Goal: Check status: Check status

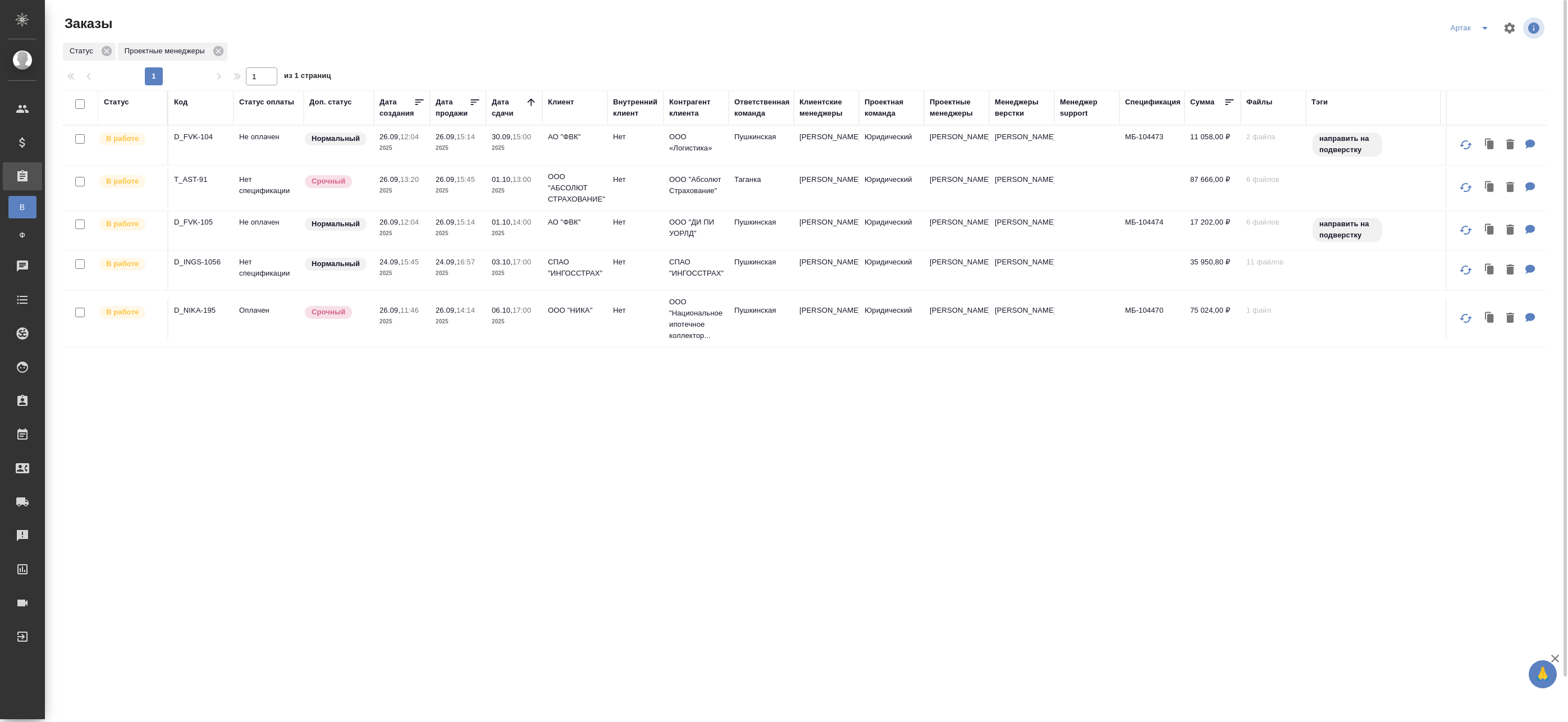
click at [534, 152] on p "2025" at bounding box center [514, 148] width 45 height 11
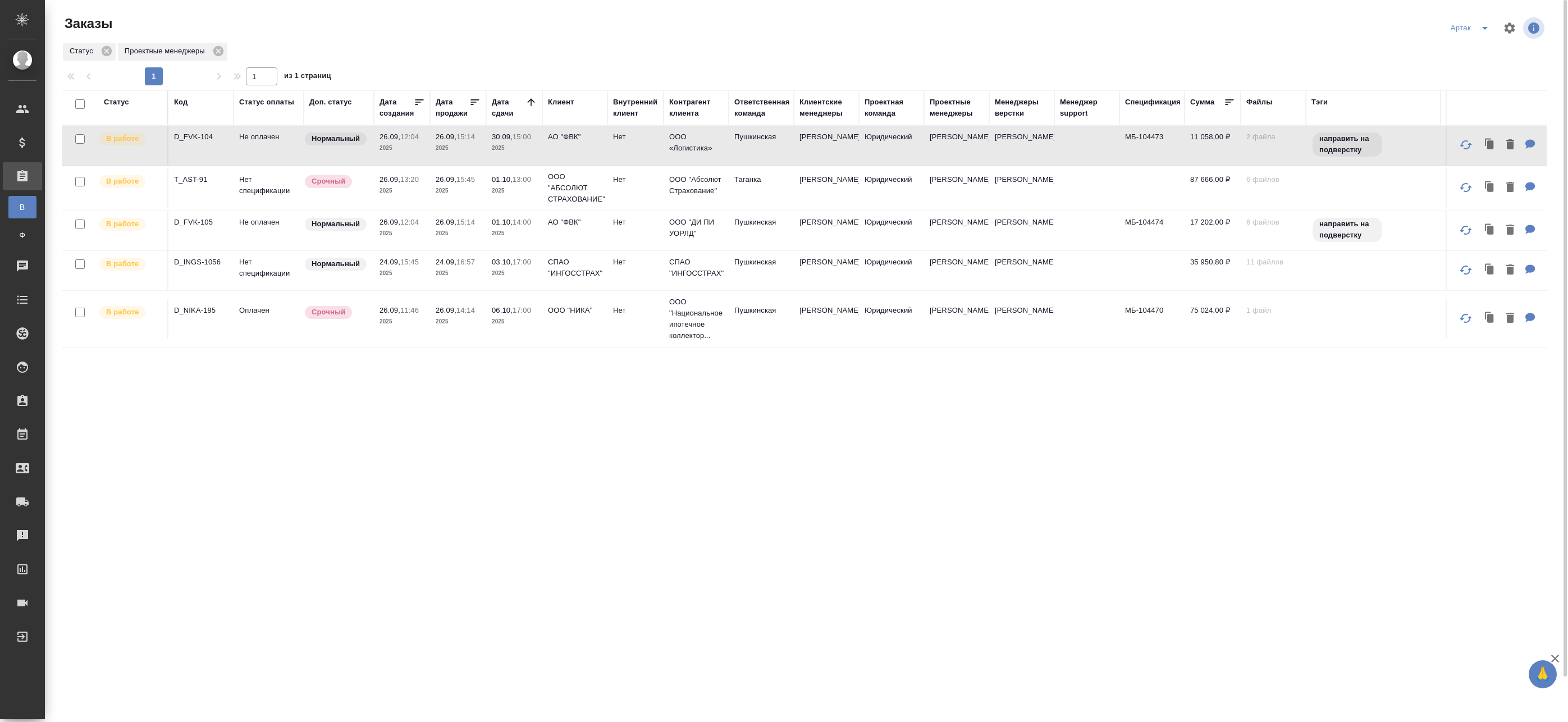
click at [508, 148] on p "2025" at bounding box center [514, 148] width 45 height 11
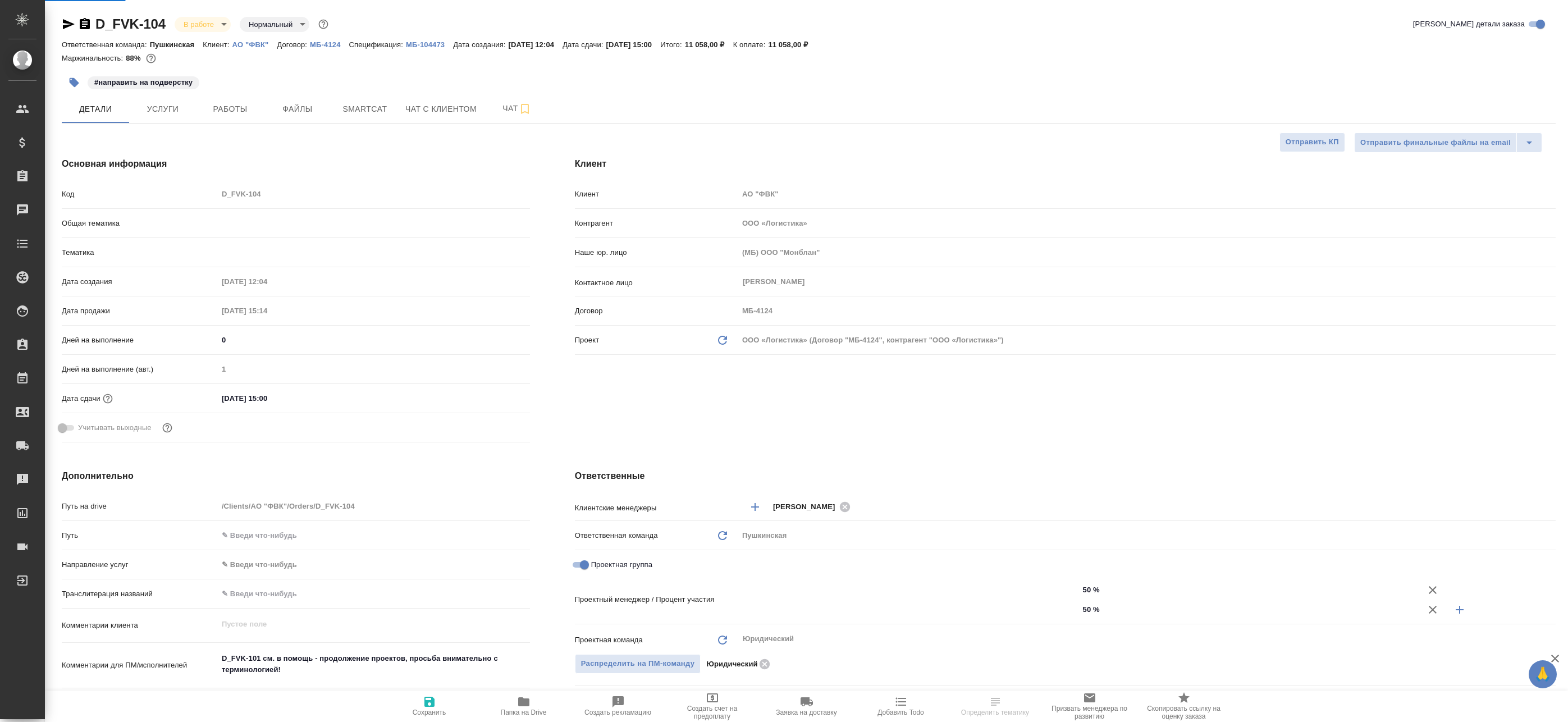
select select "RU"
type input "[PERSON_NAME]"
type input "Matveeva Anastasia"
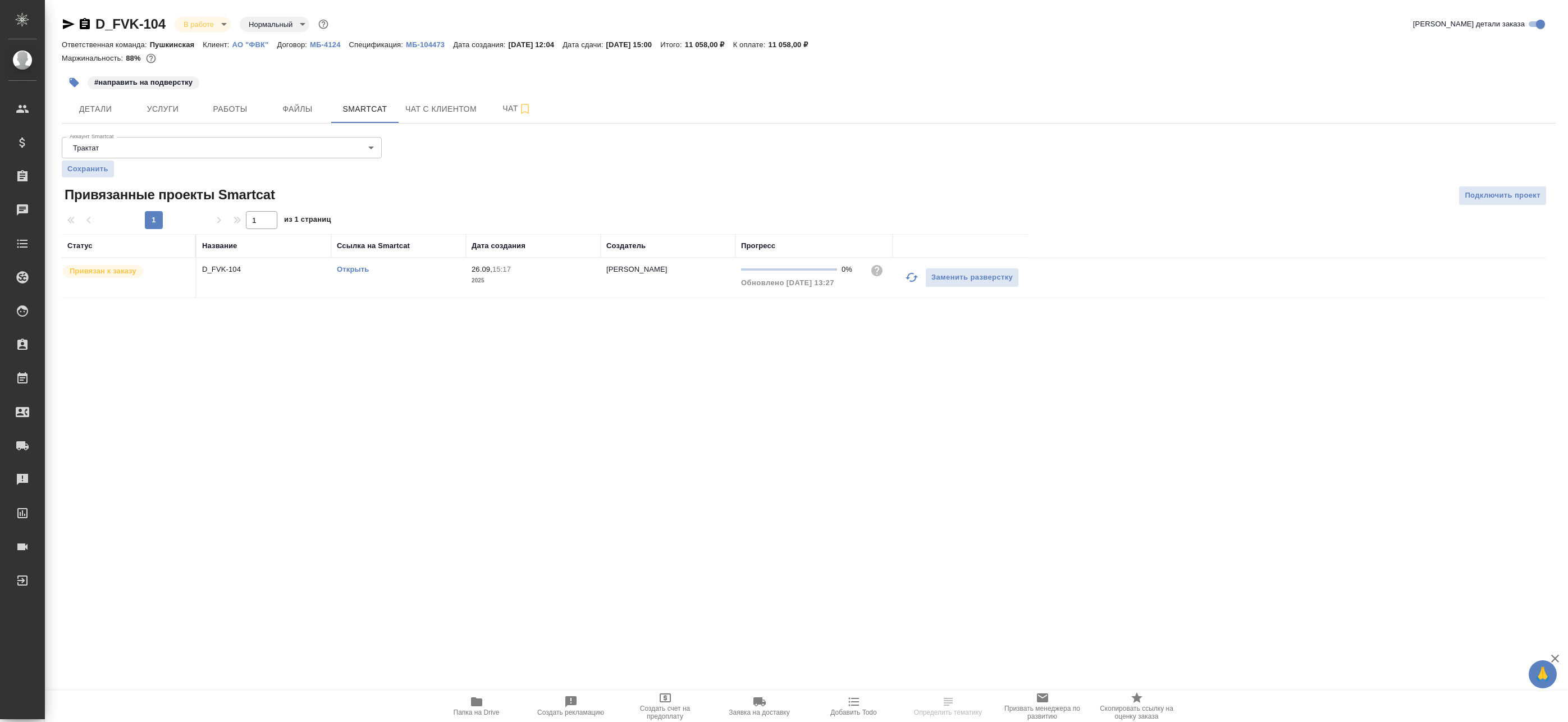
click at [907, 281] on icon "button" at bounding box center [911, 277] width 13 height 13
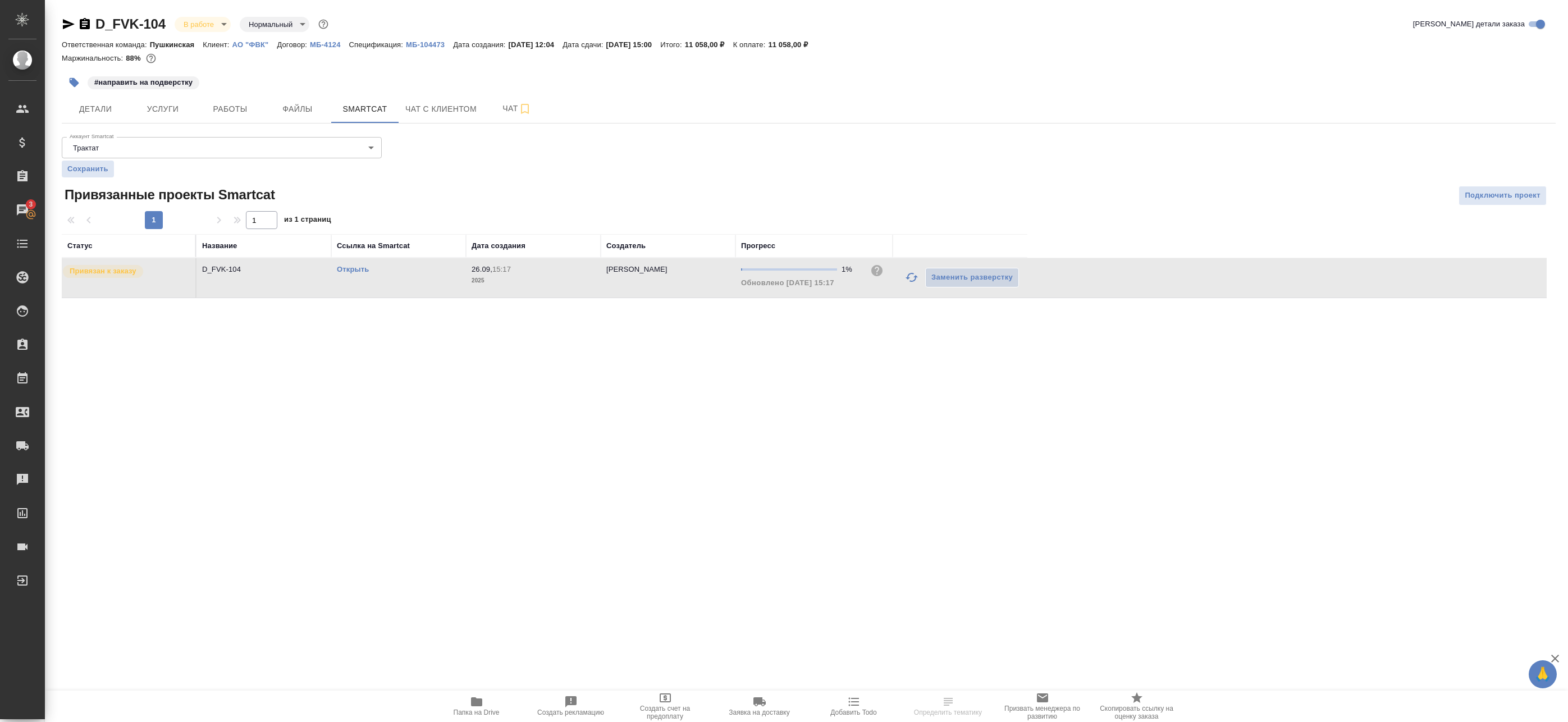
click at [353, 267] on link "Открыть" at bounding box center [353, 269] width 32 height 8
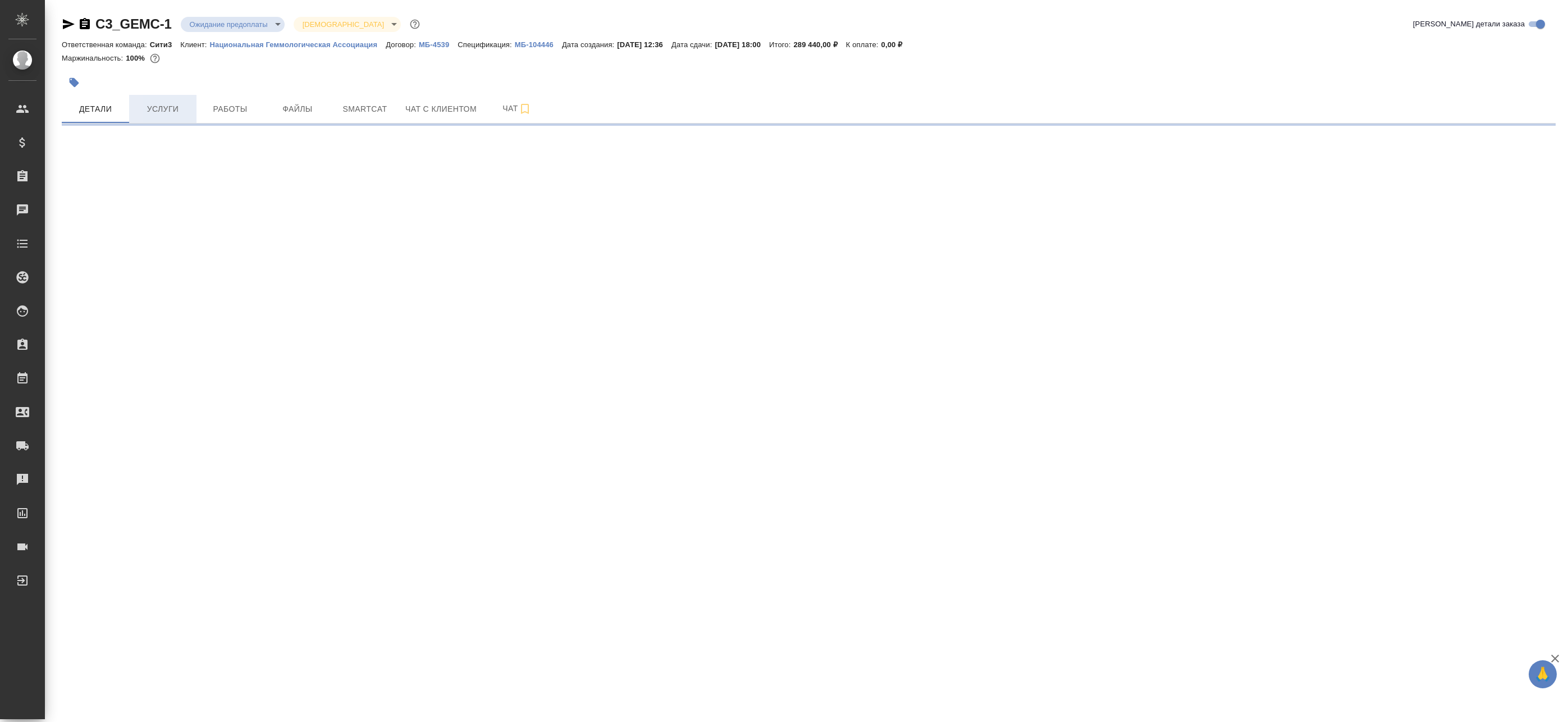
select select "RU"
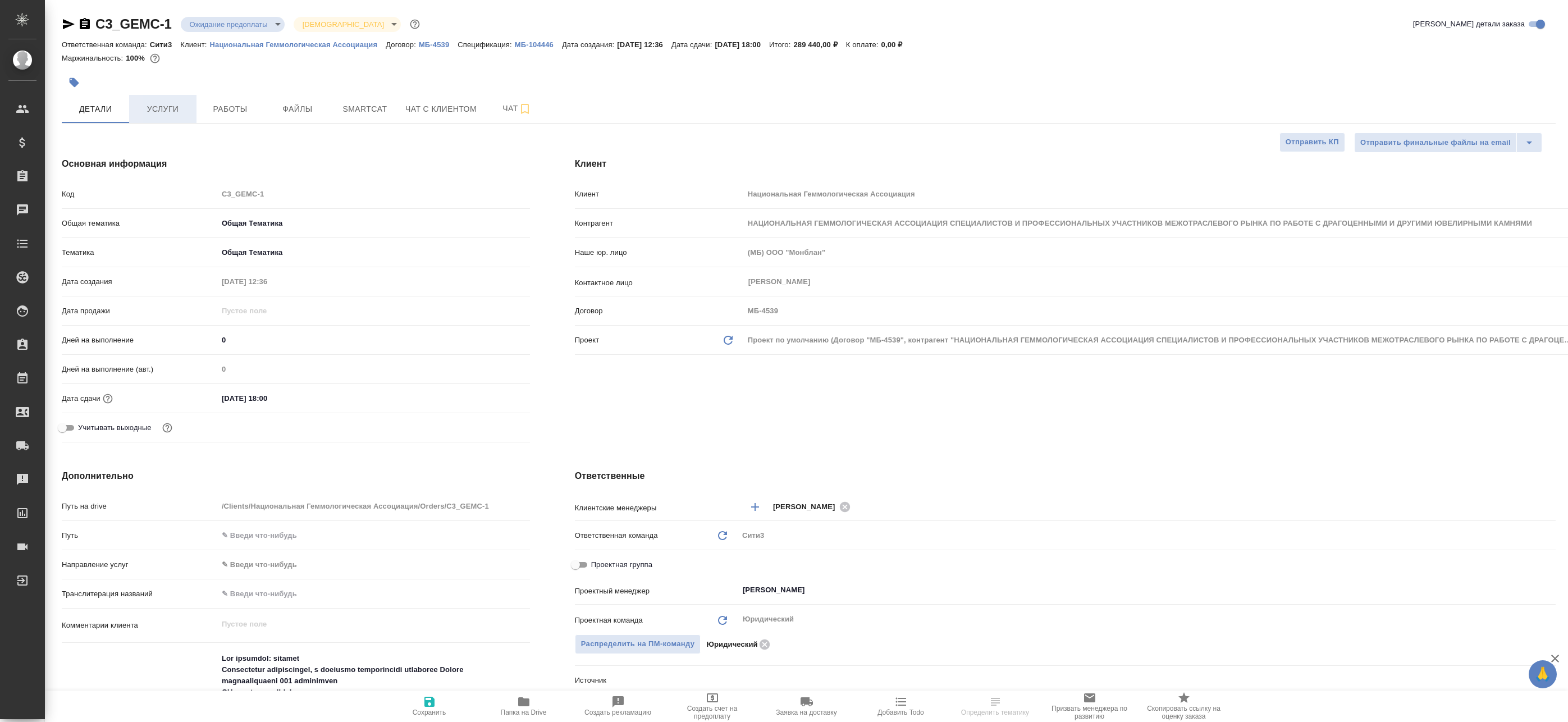
type textarea "x"
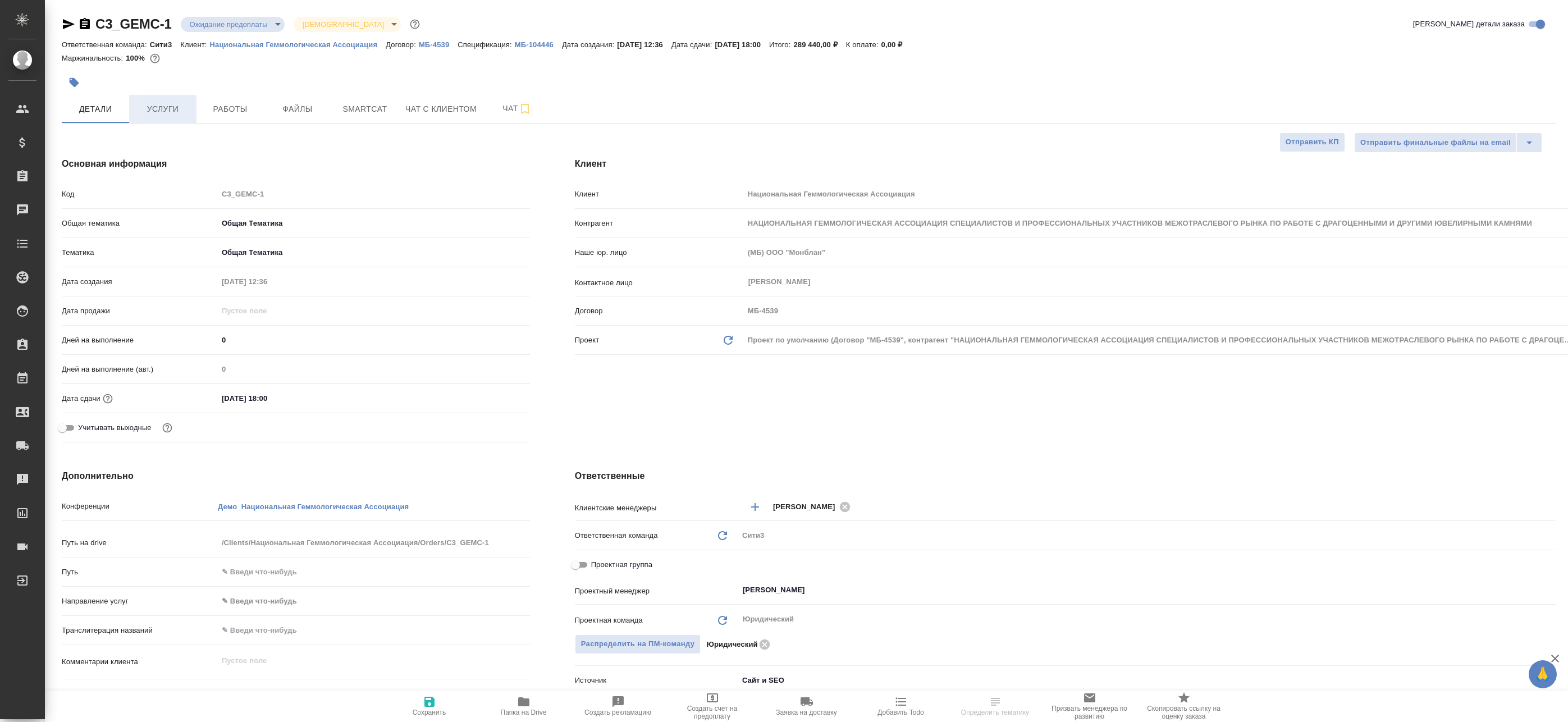
type textarea "x"
click at [163, 113] on span "Услуги" at bounding box center [162, 109] width 54 height 14
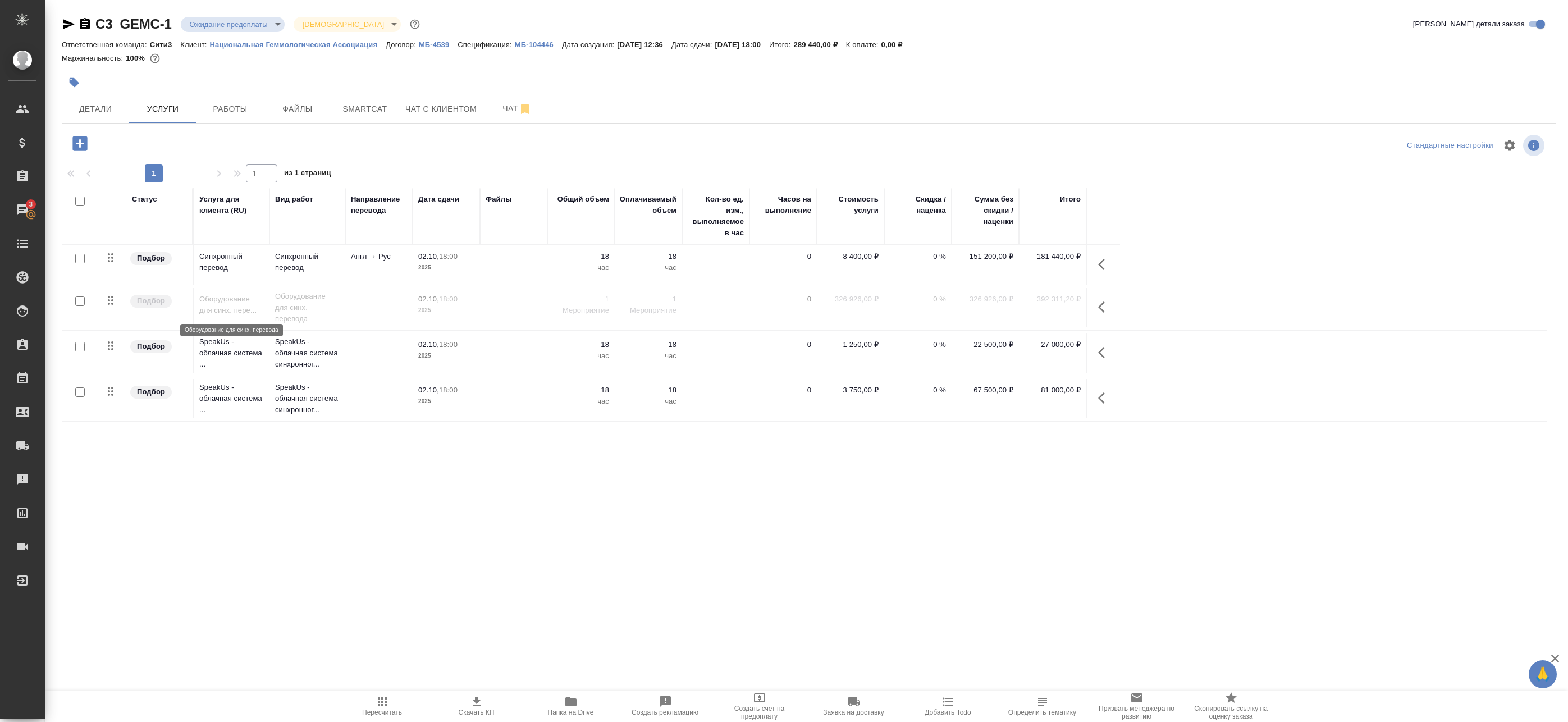
click at [230, 309] on p "Оборудование для синх. пере..." at bounding box center [231, 304] width 64 height 22
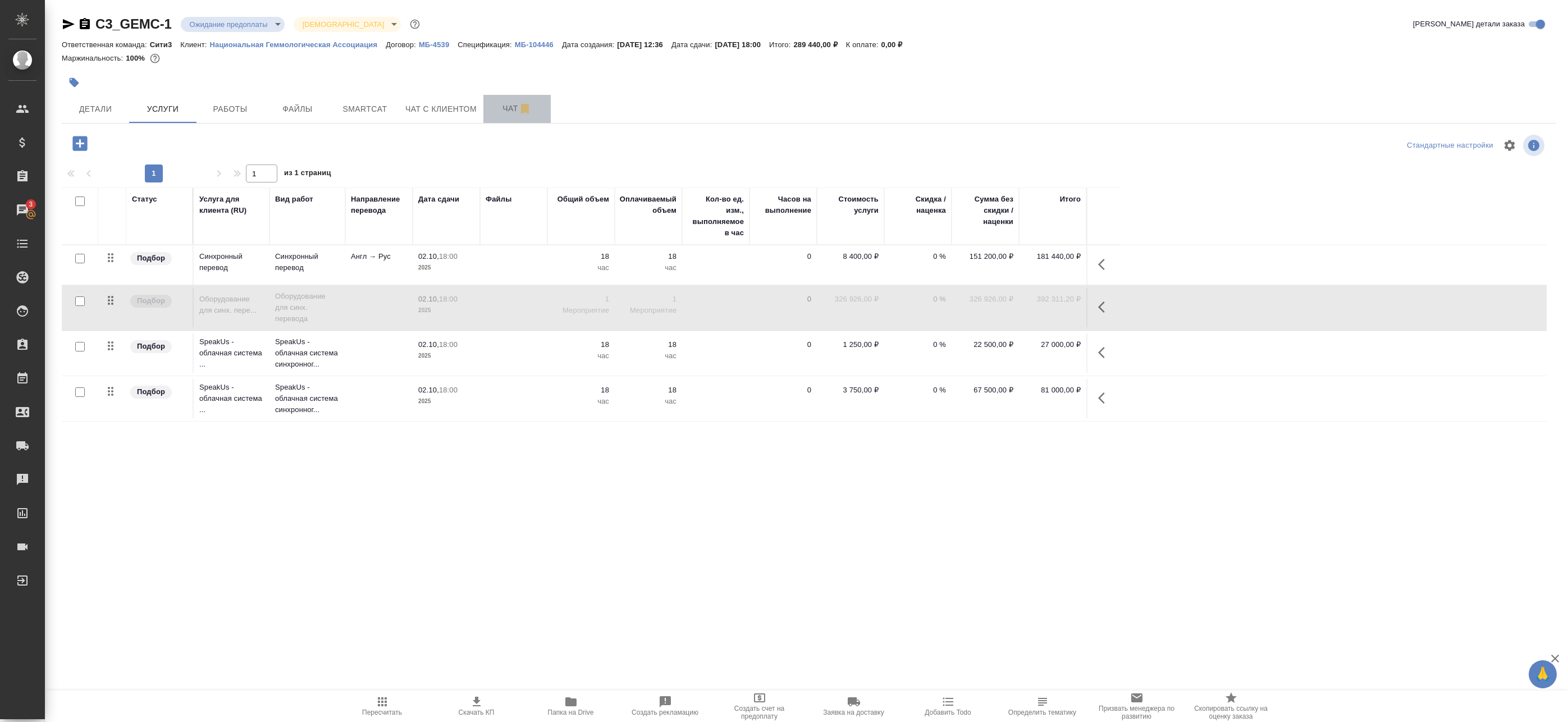
click at [513, 108] on span "Чат" at bounding box center [517, 108] width 54 height 14
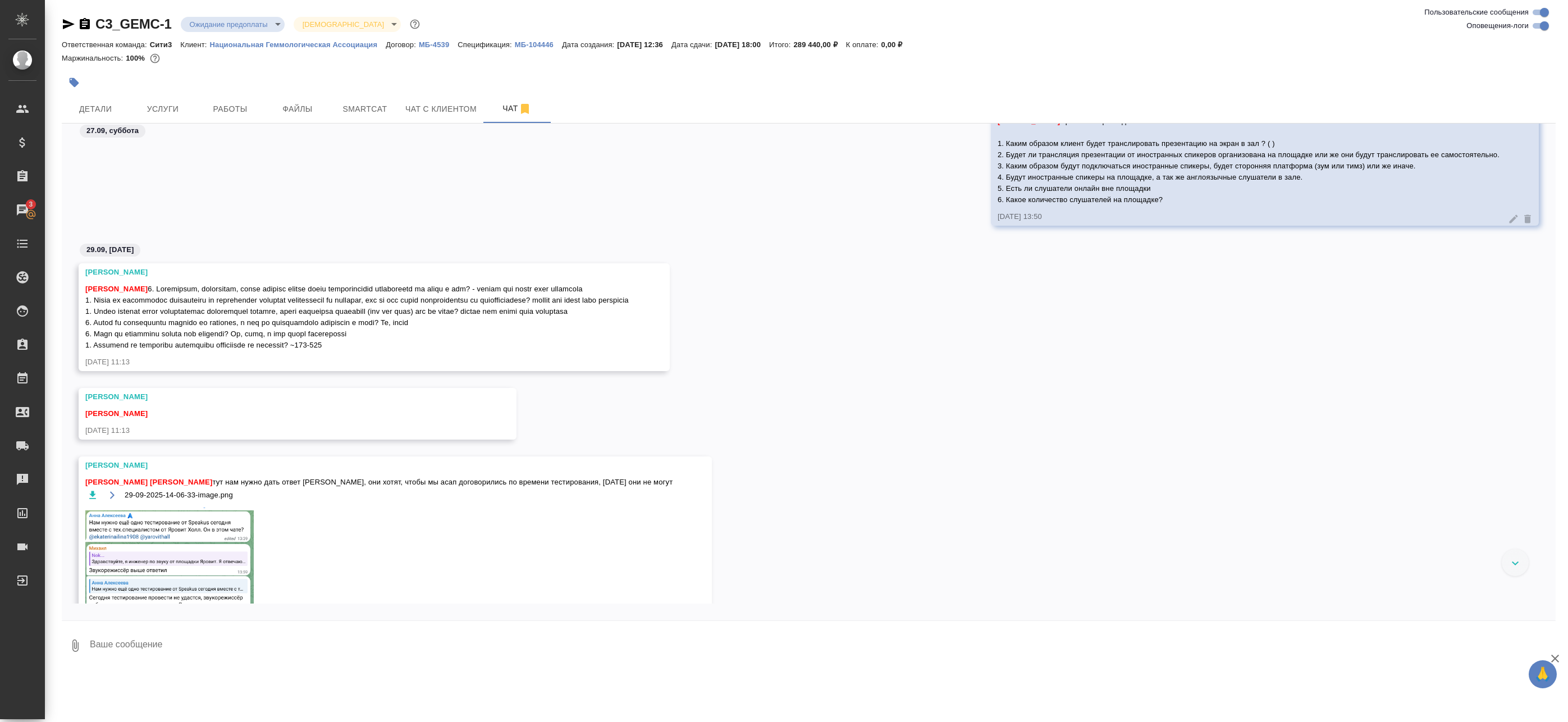
scroll to position [5294, 0]
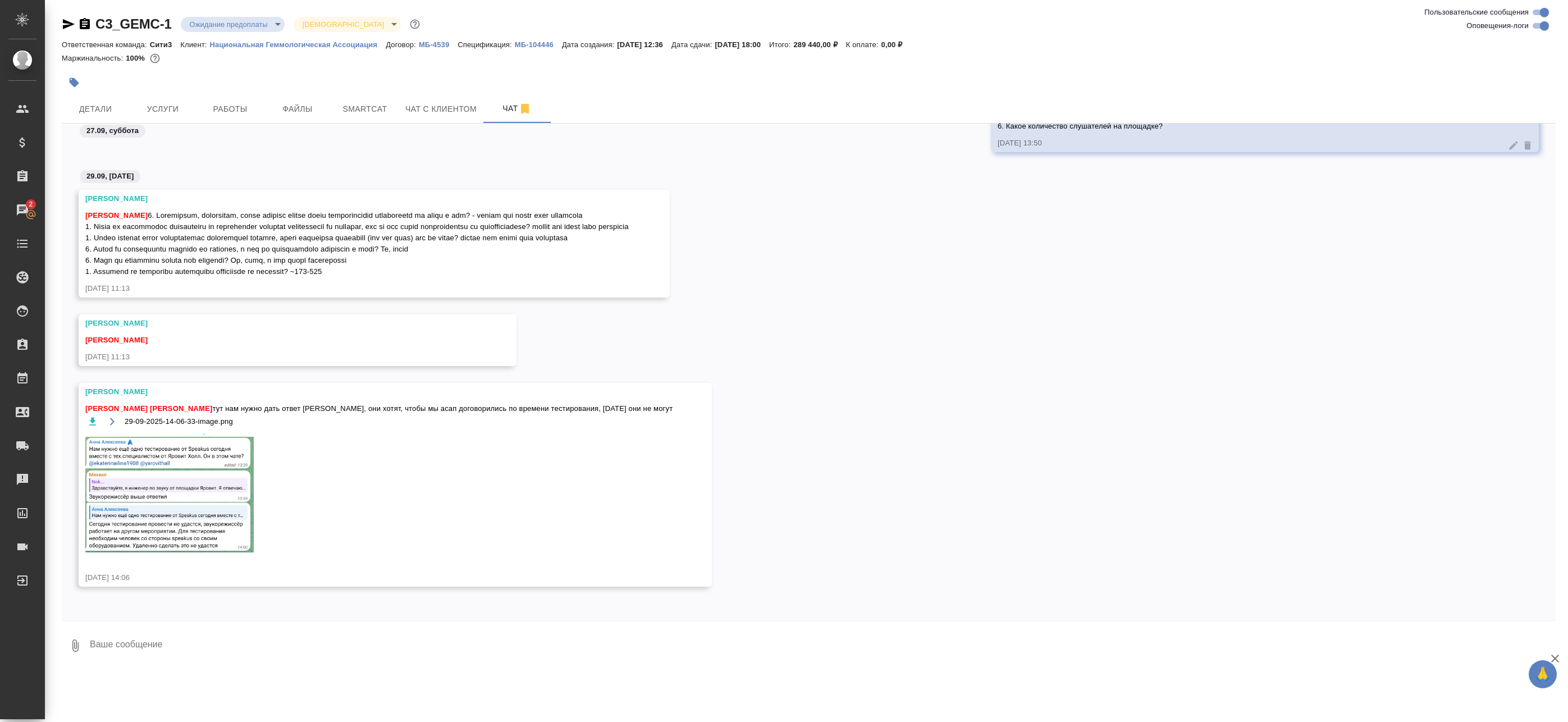
click at [218, 466] on img at bounding box center [169, 493] width 168 height 119
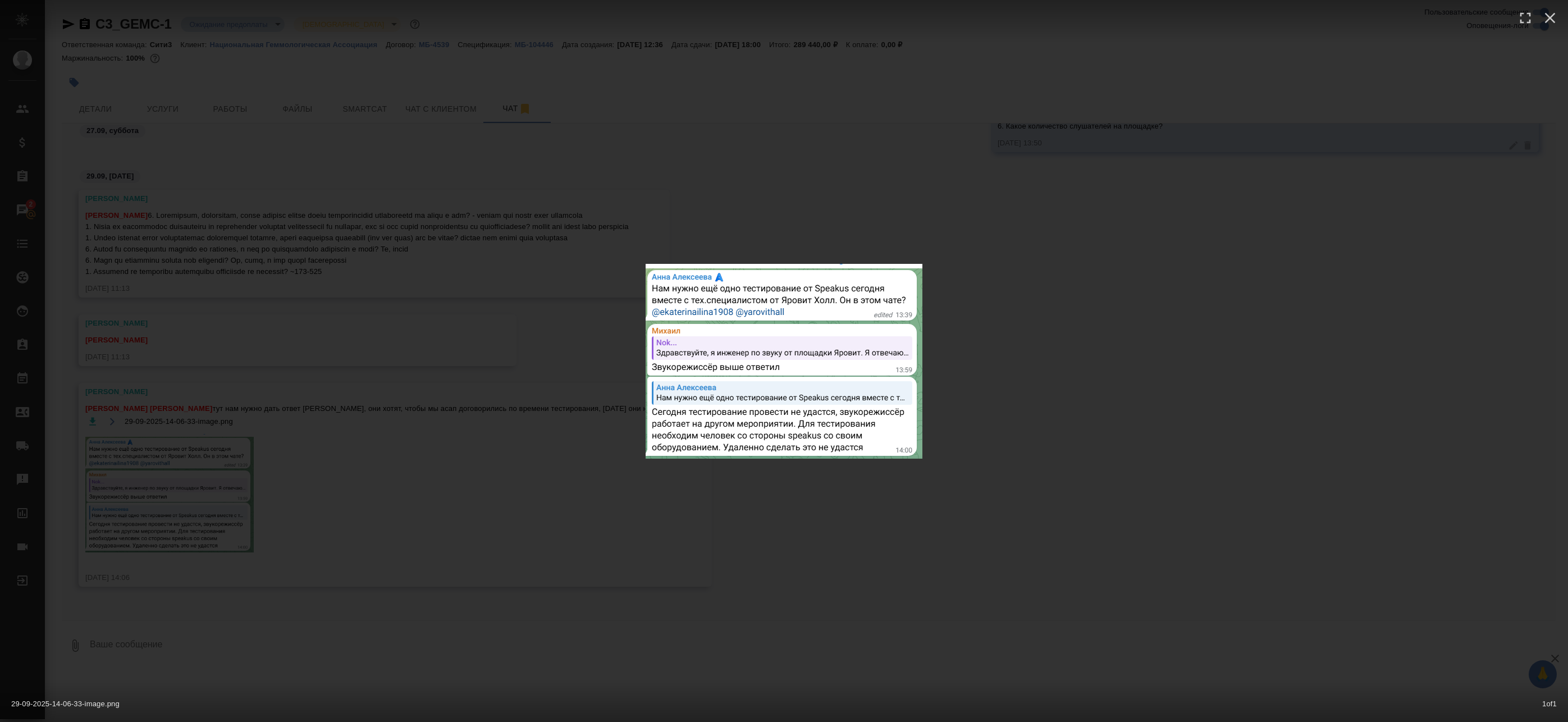
click at [733, 472] on div "29-09-2025-14-06-33-image.png 1 of 1" at bounding box center [784, 361] width 1568 height 722
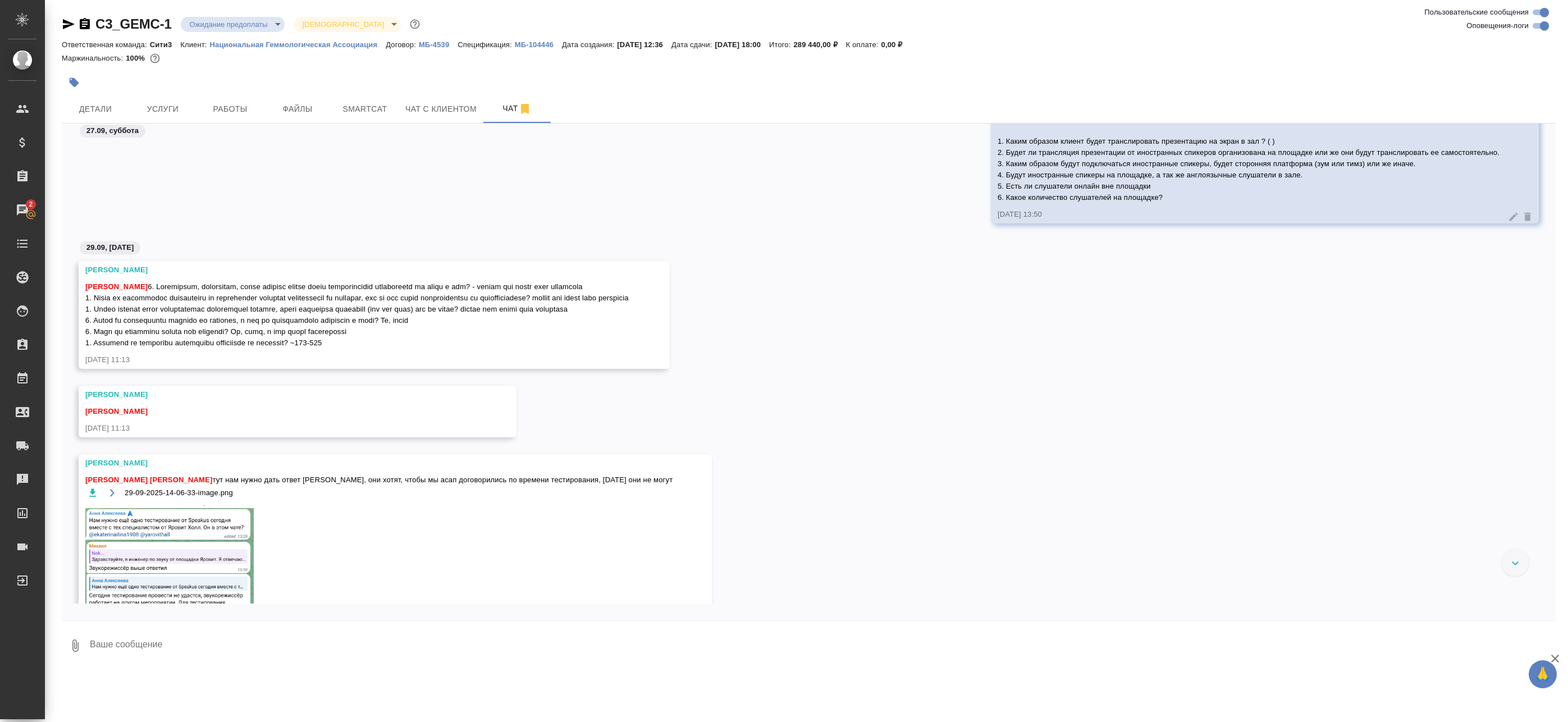
scroll to position [8068, 0]
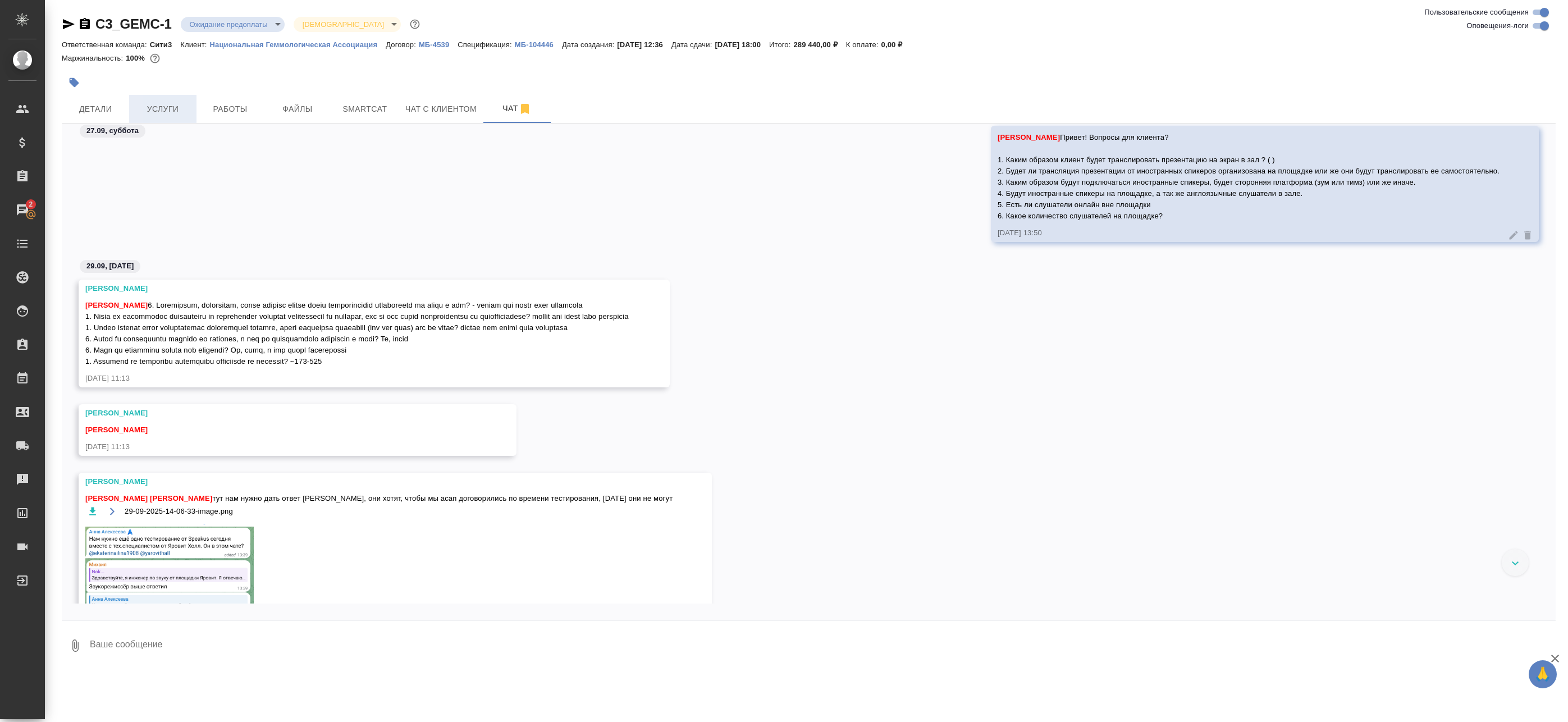
click at [171, 107] on span "Услуги" at bounding box center [162, 109] width 54 height 14
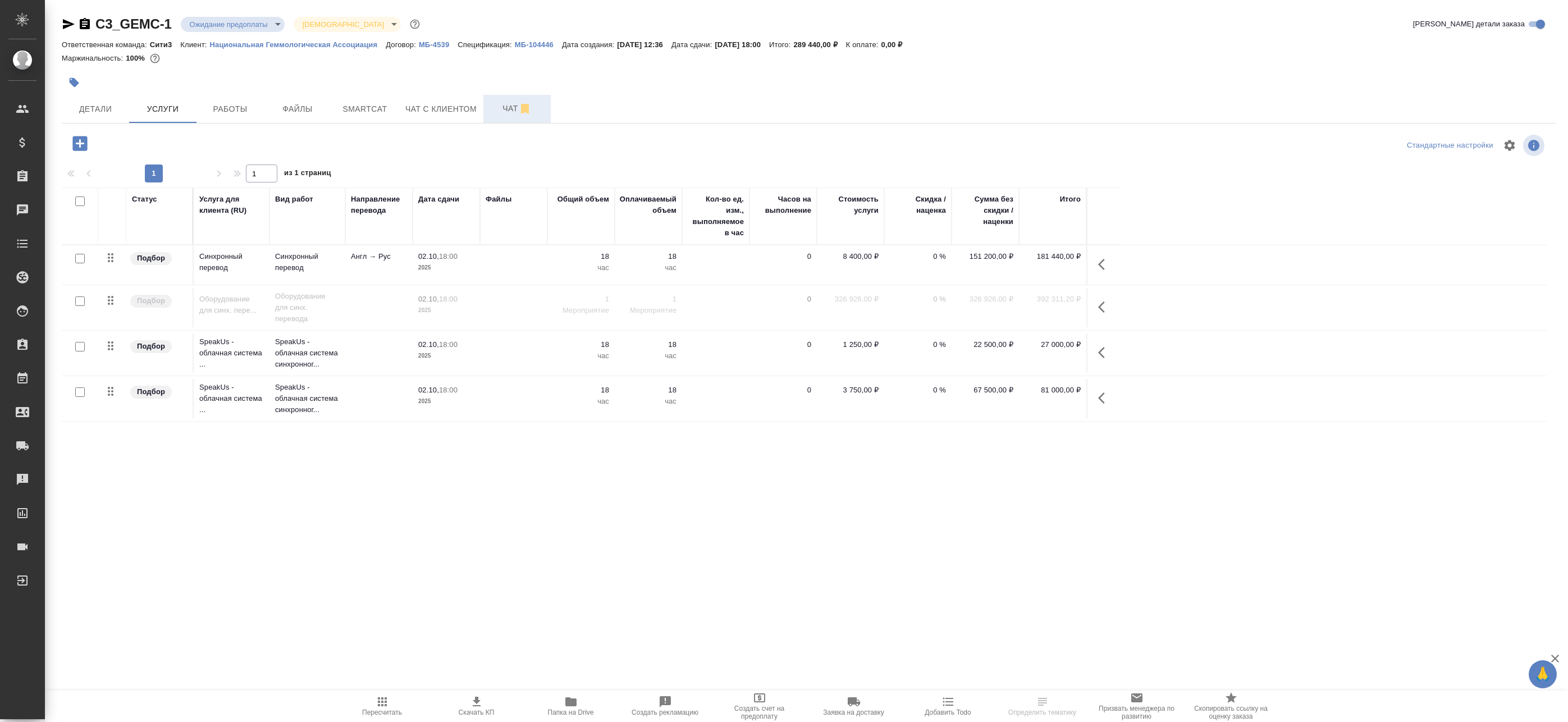
click at [490, 115] on span "Чат" at bounding box center [517, 108] width 54 height 14
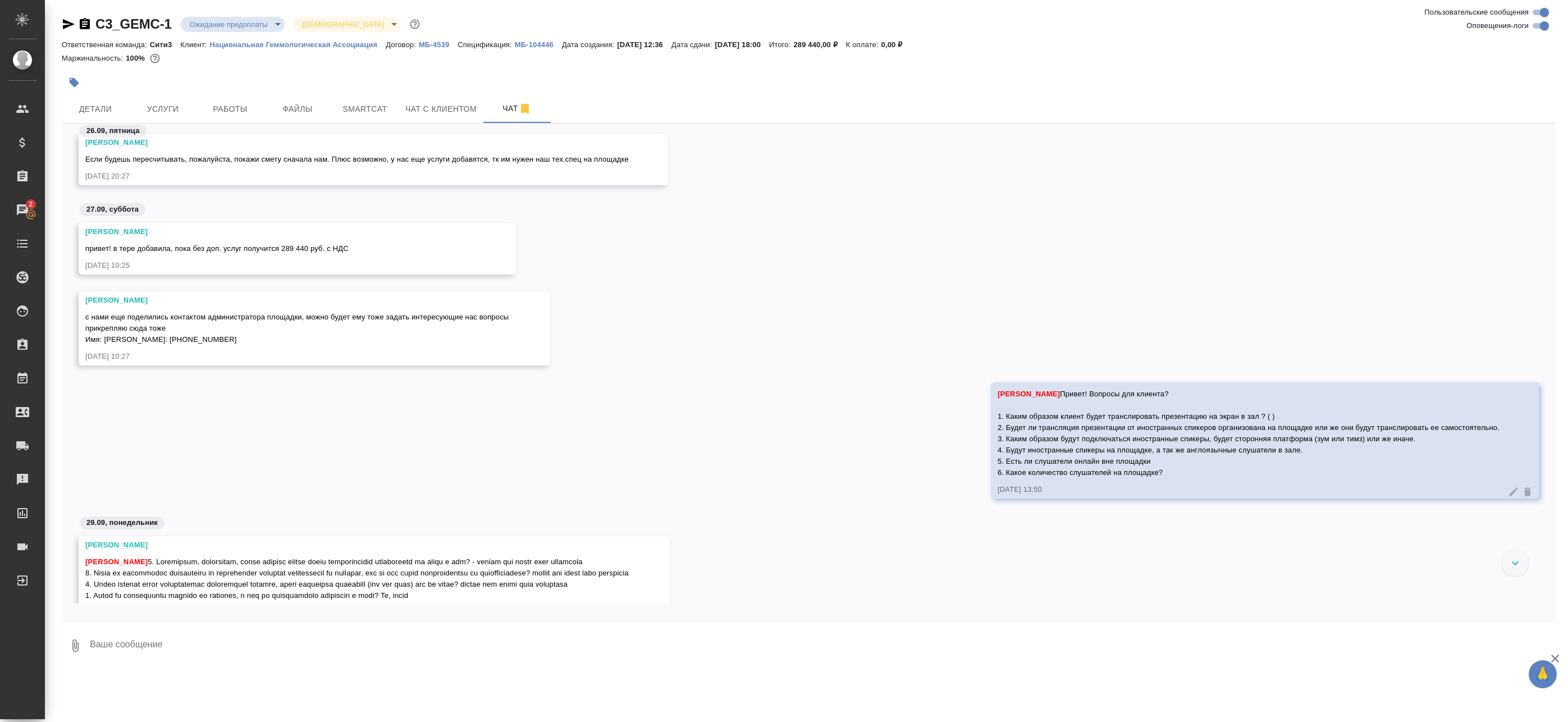
scroll to position [5321, 0]
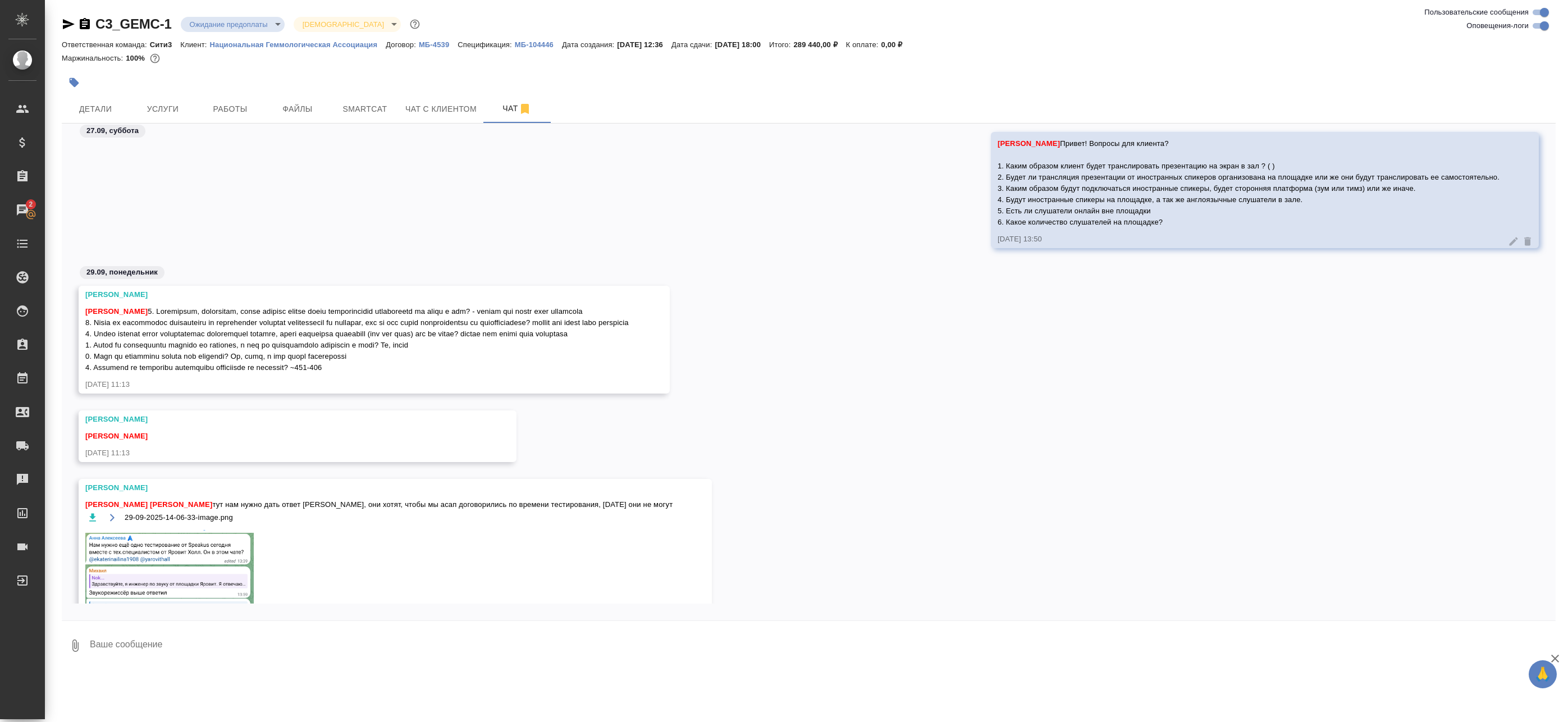
click at [1545, 25] on input "Оповещения-логи" at bounding box center [1544, 25] width 41 height 13
checkbox input "false"
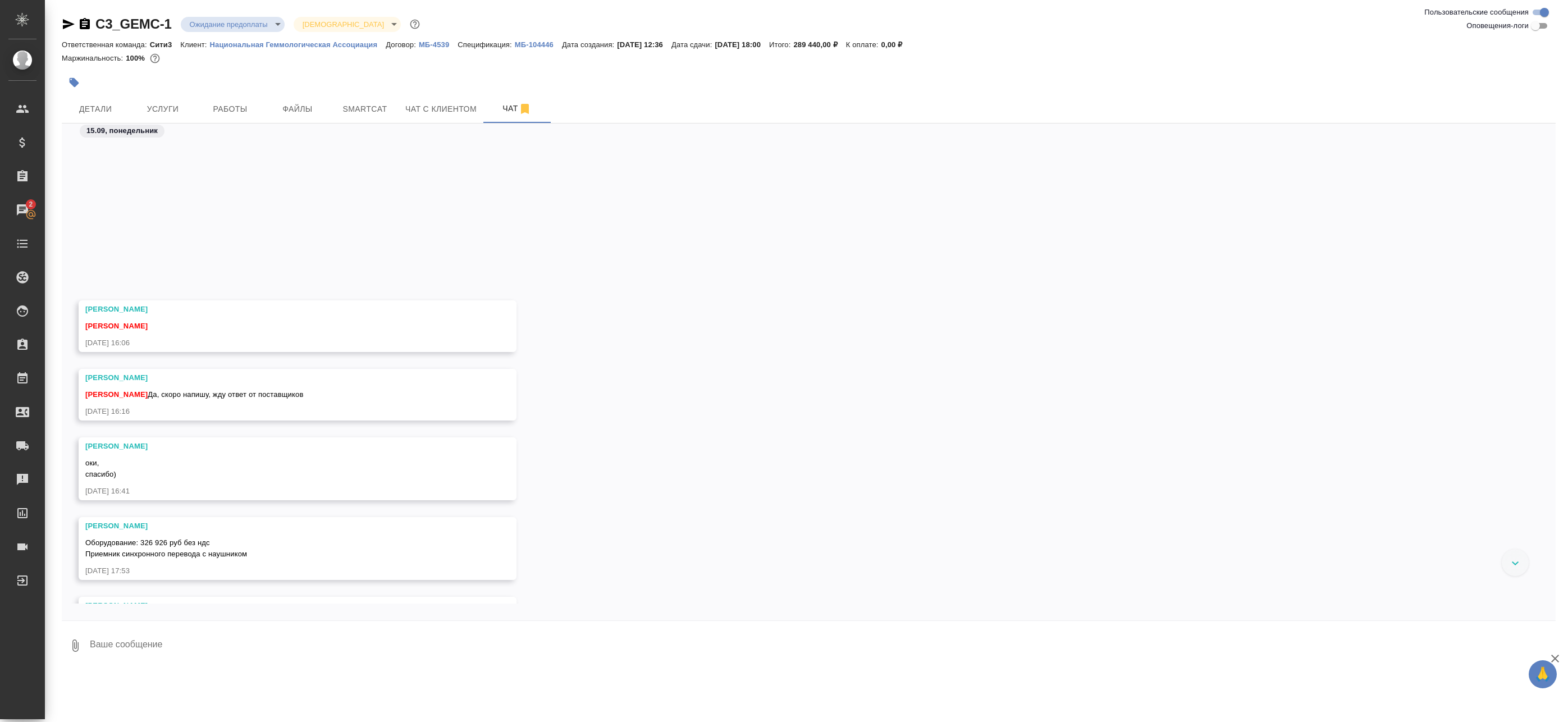
scroll to position [0, 0]
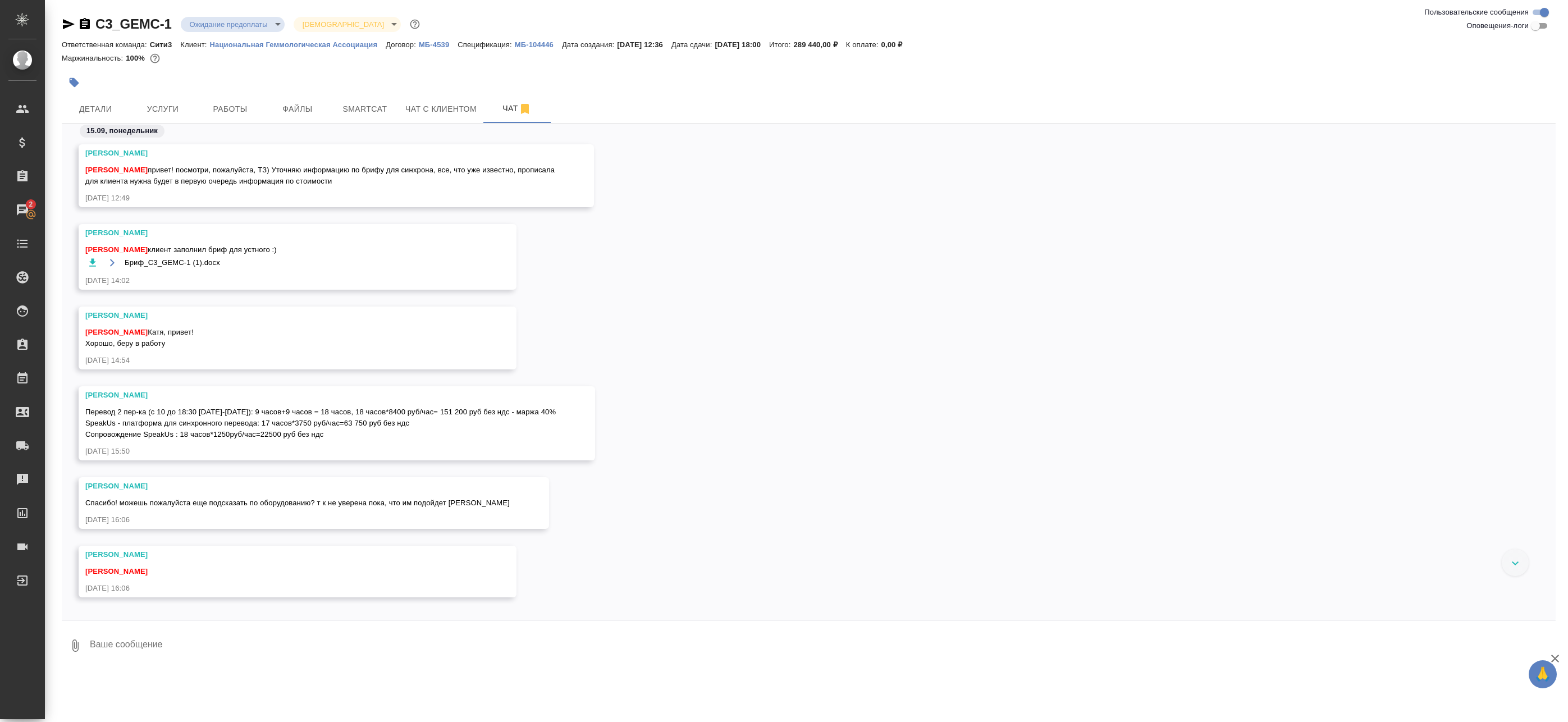
drag, startPoint x: 156, startPoint y: 167, endPoint x: 353, endPoint y: 443, distance: 339.1
drag, startPoint x: 353, startPoint y: 443, endPoint x: 198, endPoint y: 419, distance: 156.8
click at [199, 419] on span "Перевод 2 пер-ка (с 10 до 18:30 [DATE]-[DATE]): 9 часов+9 часов = 18 часов, 18 …" at bounding box center [320, 422] width 470 height 31
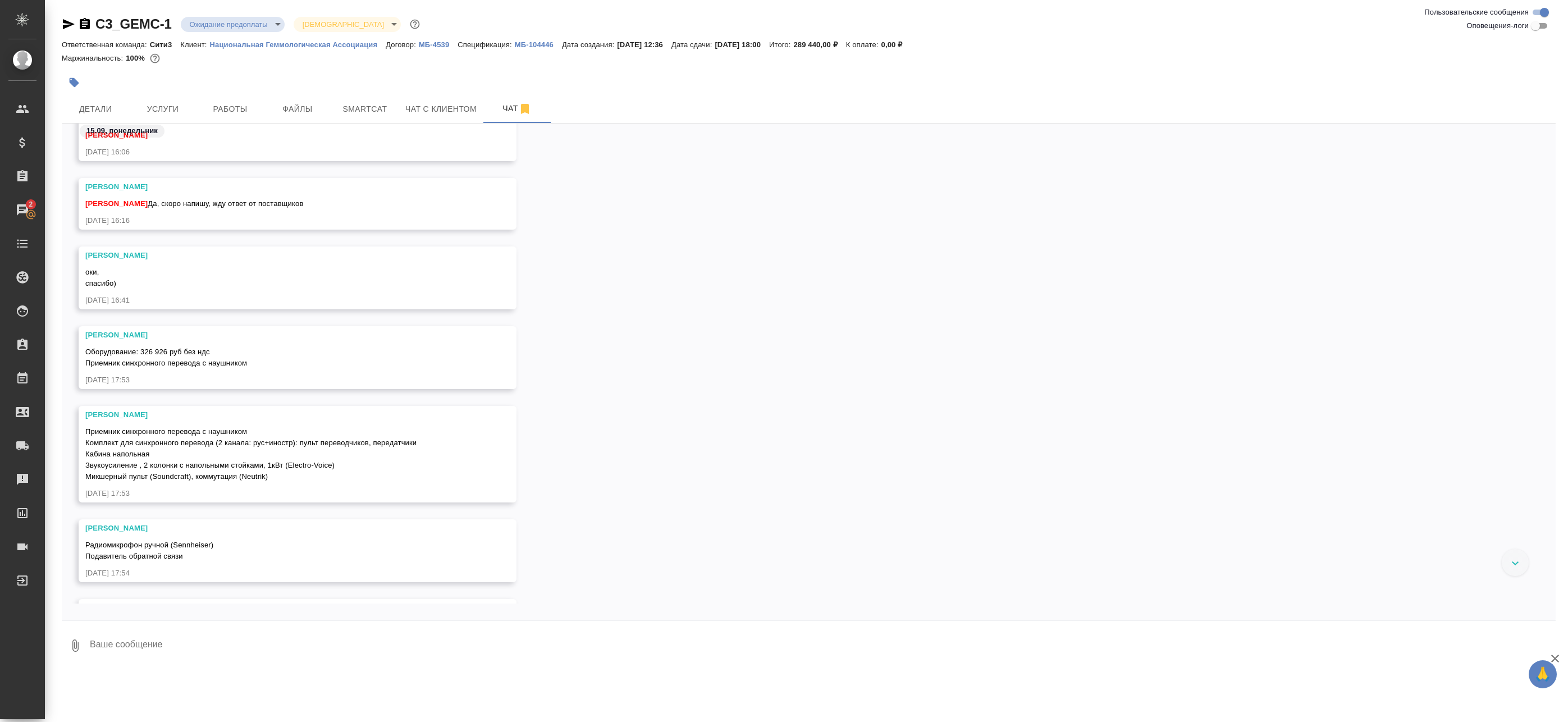
scroll to position [449, 0]
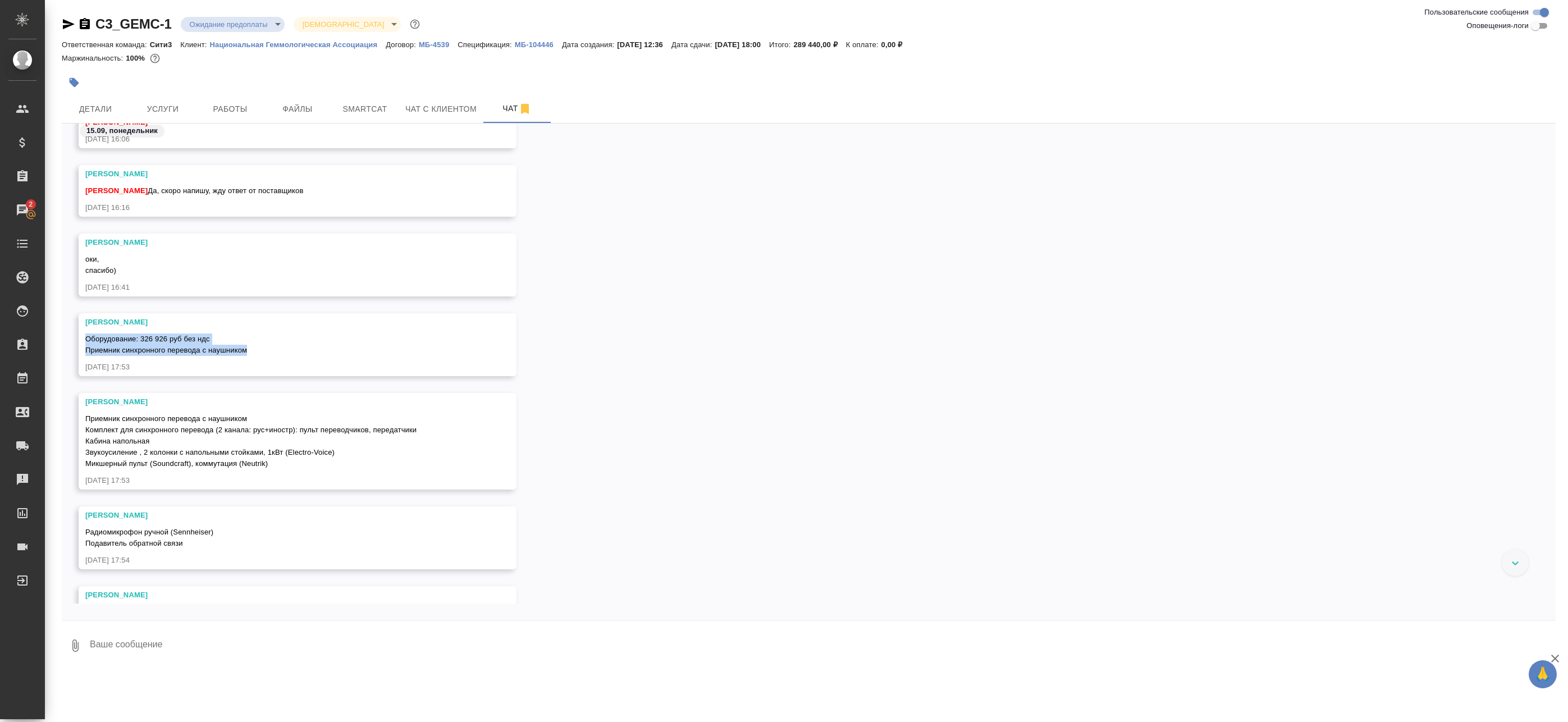
drag, startPoint x: 85, startPoint y: 341, endPoint x: 268, endPoint y: 353, distance: 183.4
click at [268, 353] on div "[PERSON_NAME]: 326 926 руб без ндс Приемник синхронного перевода с наушником [D…" at bounding box center [298, 344] width 438 height 63
click at [150, 444] on div "Приемник синхронного перевода с наушником Комплект для синхронного перевода (2 …" at bounding box center [281, 439] width 392 height 59
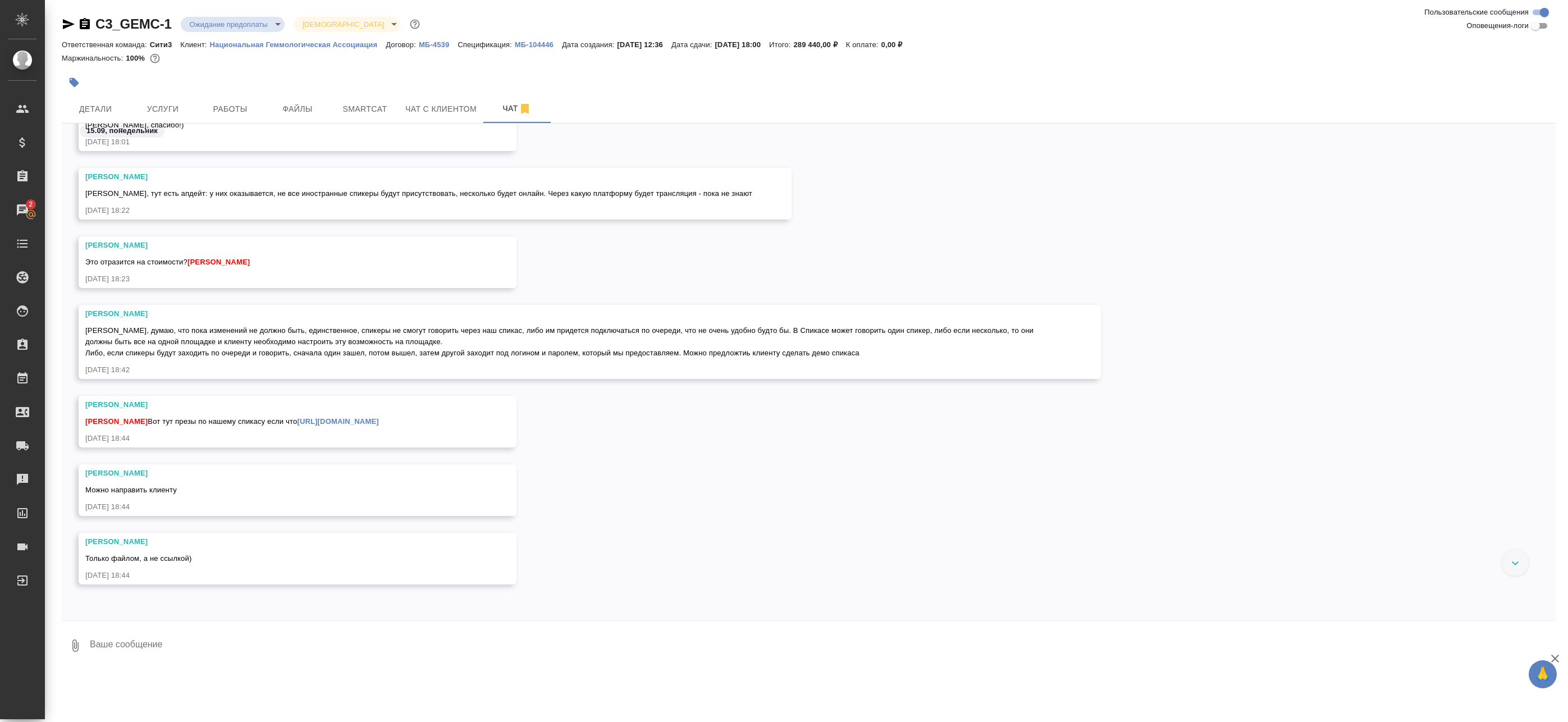
scroll to position [1010, 0]
click at [379, 419] on link "[URL][DOMAIN_NAME]" at bounding box center [337, 415] width 82 height 8
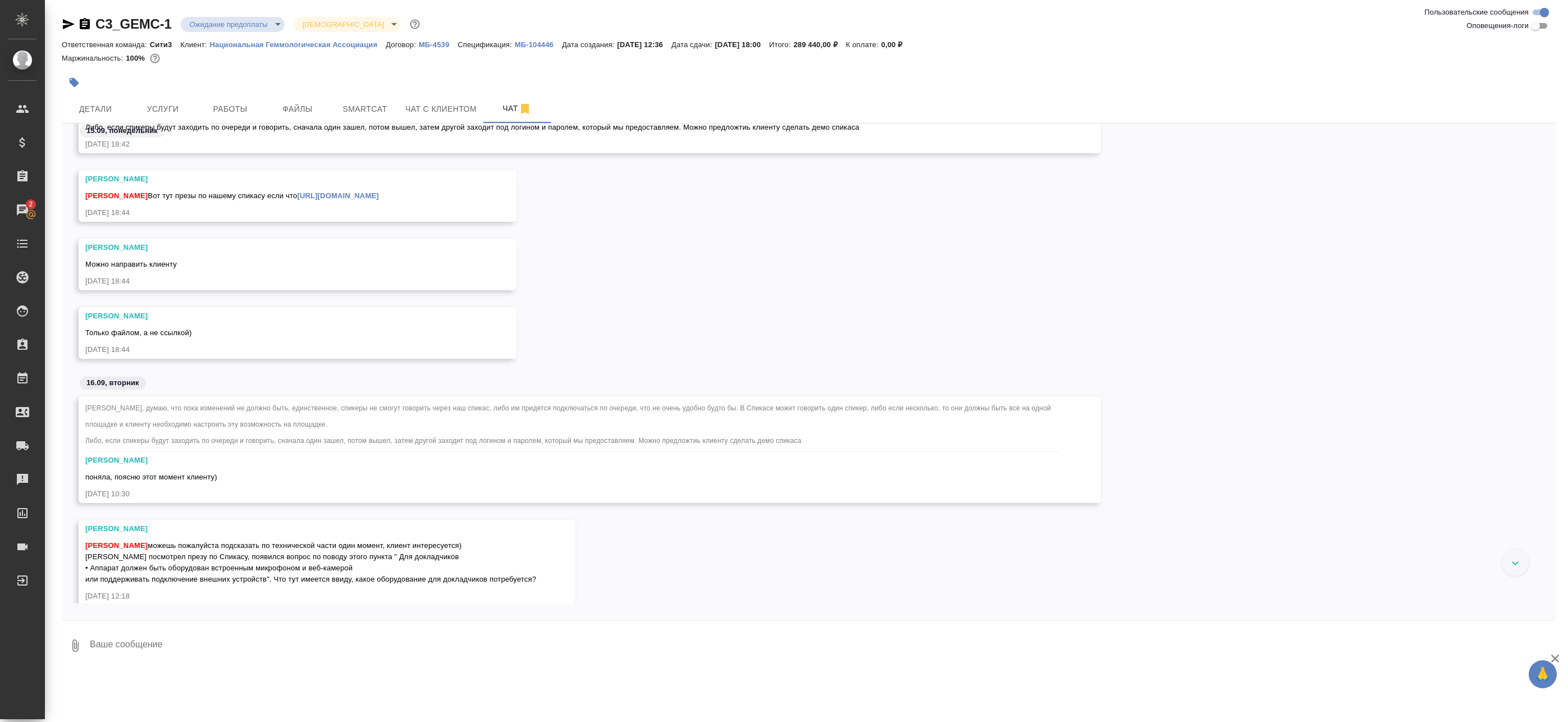
scroll to position [1235, 0]
click at [432, 103] on span "Чат с клиентом" at bounding box center [441, 109] width 71 height 14
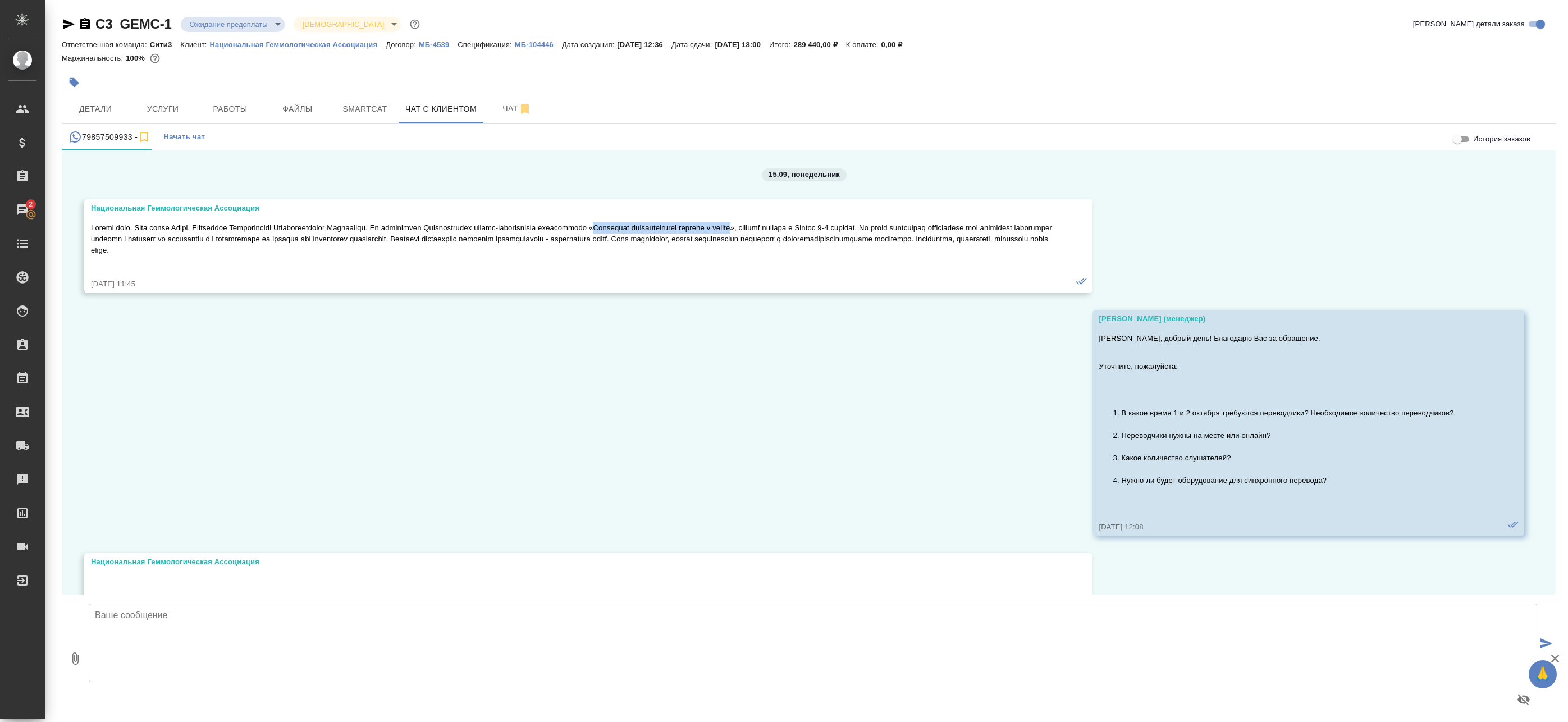
drag, startPoint x: 660, startPoint y: 226, endPoint x: 815, endPoint y: 221, distance: 155.1
click at [815, 221] on div at bounding box center [571, 246] width 962 height 53
copy p "Индустрия драгоценностей [DATE] и [DATE]"
